Goal: Task Accomplishment & Management: Manage account settings

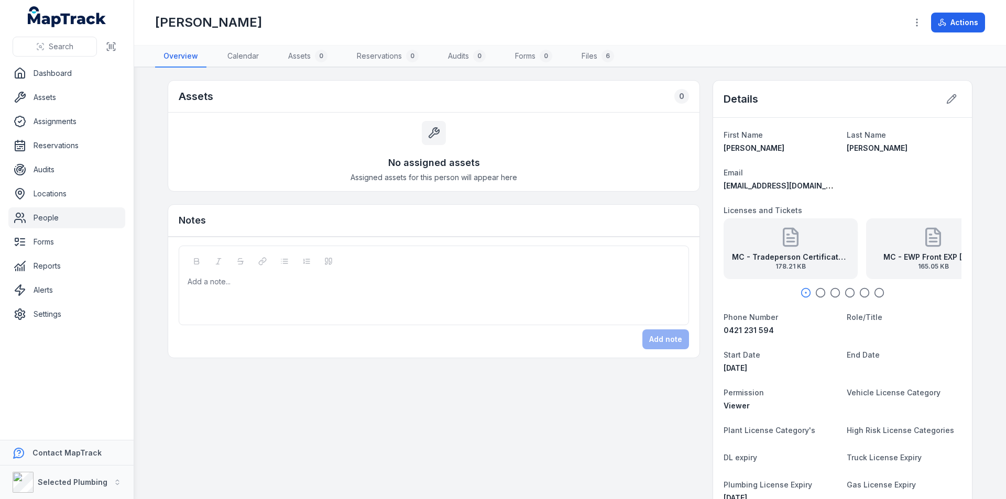
click at [37, 222] on link "People" at bounding box center [66, 217] width 117 height 21
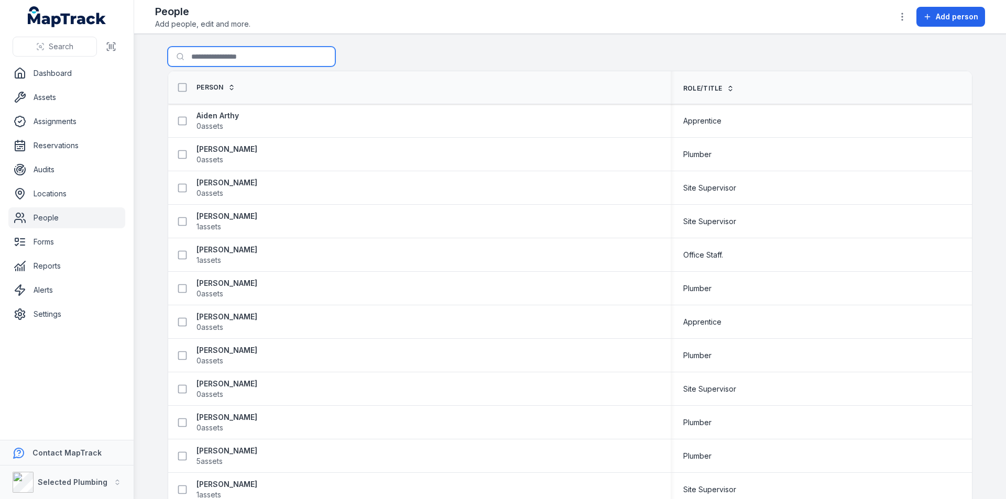
click at [239, 60] on input "Search for people" at bounding box center [252, 57] width 168 height 20
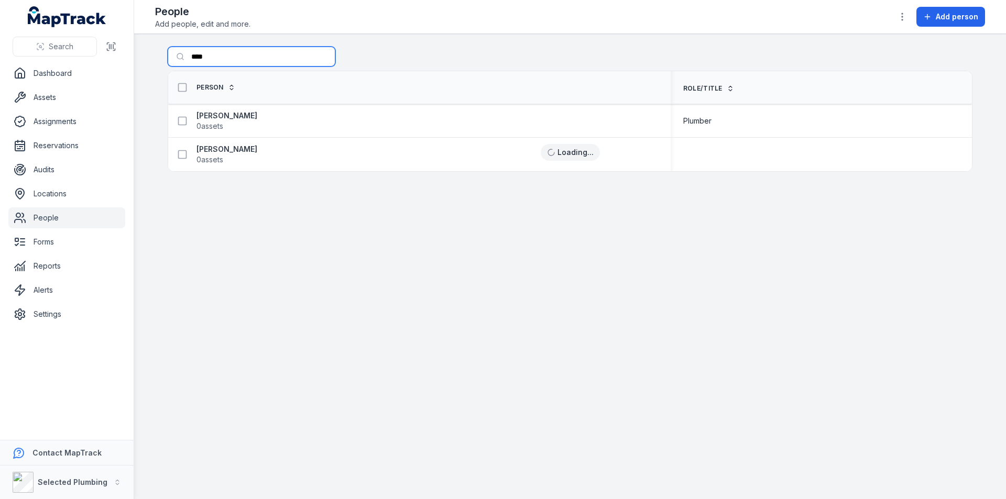
type input "****"
click at [216, 140] on div "[PERSON_NAME] 0 assets" at bounding box center [419, 154] width 502 height 29
click at [213, 150] on strong "[PERSON_NAME]" at bounding box center [226, 149] width 61 height 10
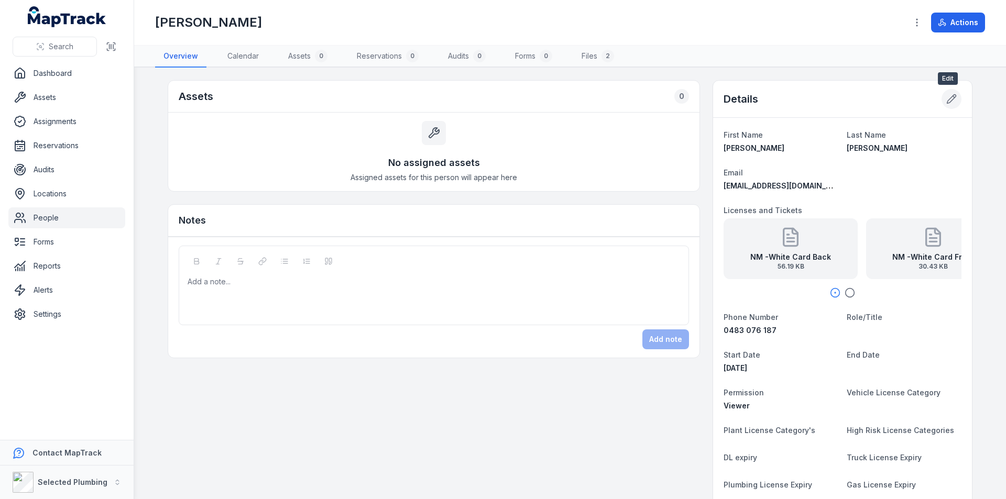
click at [949, 100] on icon at bounding box center [951, 99] width 10 height 10
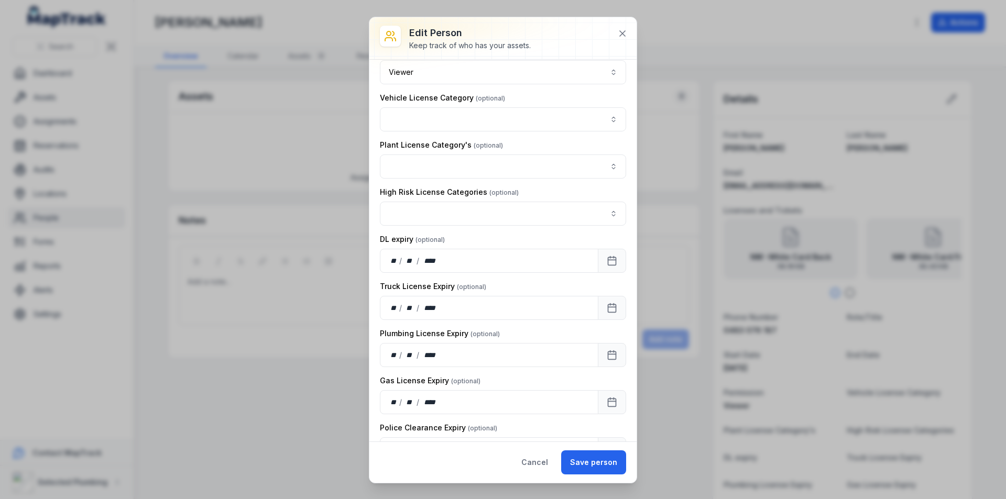
scroll to position [279, 0]
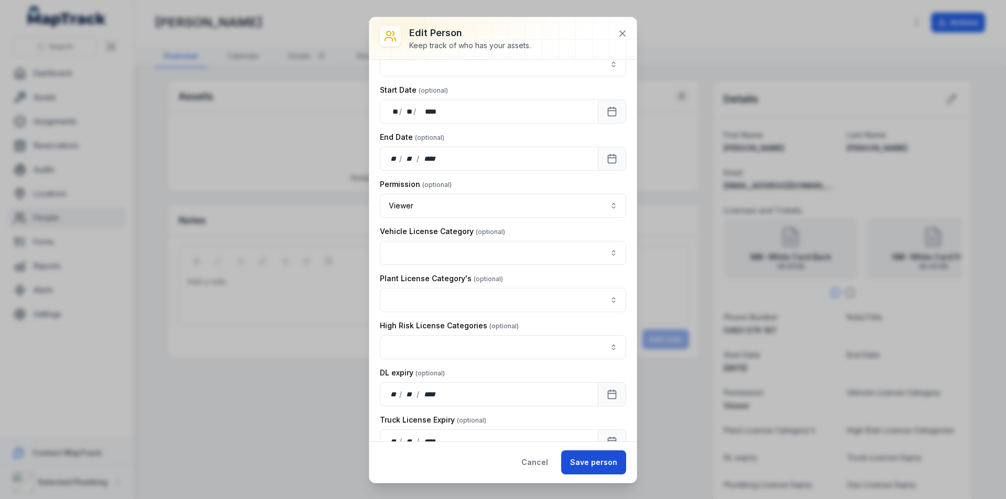
click at [607, 460] on button "Save person" at bounding box center [593, 462] width 65 height 24
